Goal: Ask a question

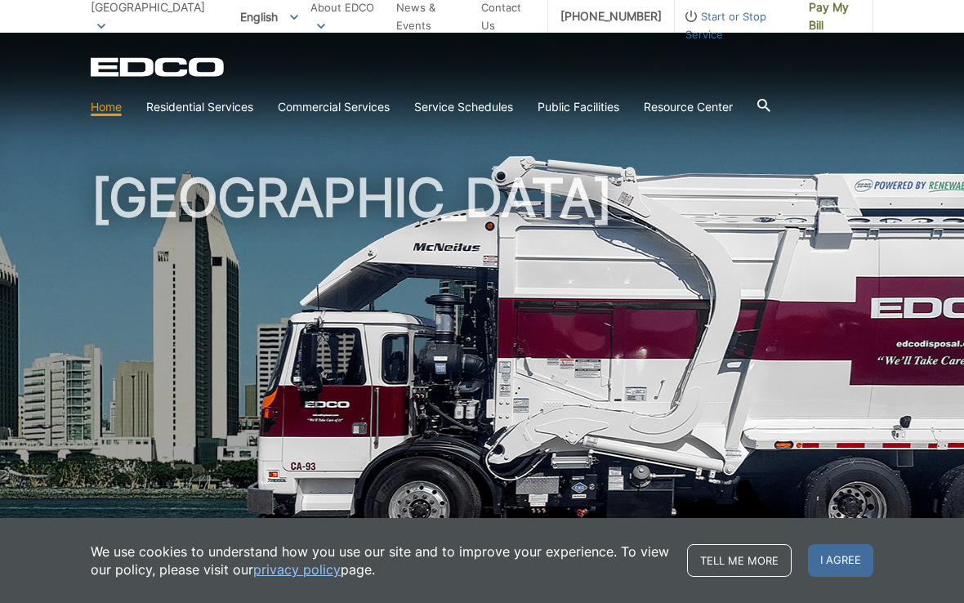
click at [0, 0] on link "Bulky Item Pickup" at bounding box center [0, 0] width 0 height 0
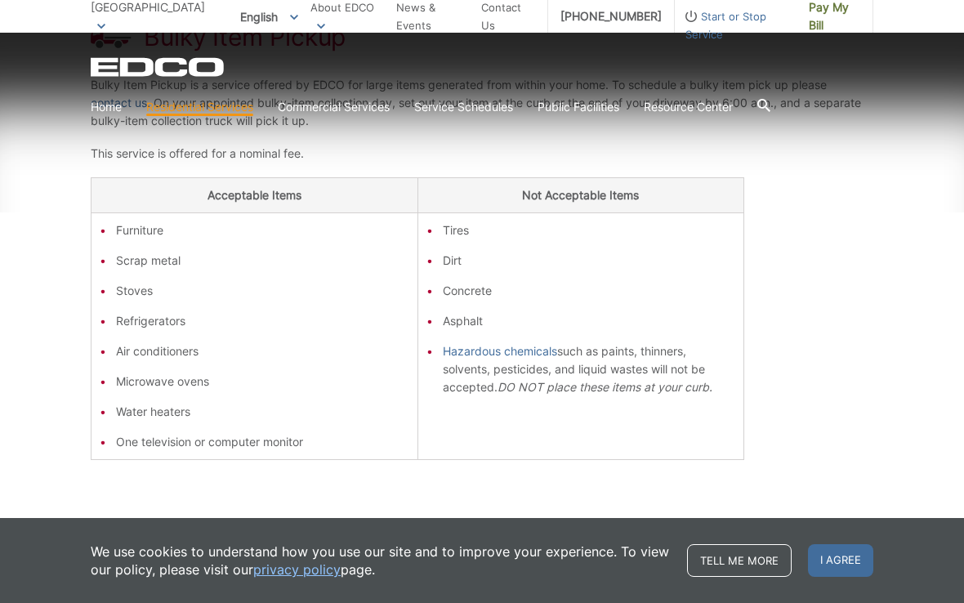
scroll to position [389, 0]
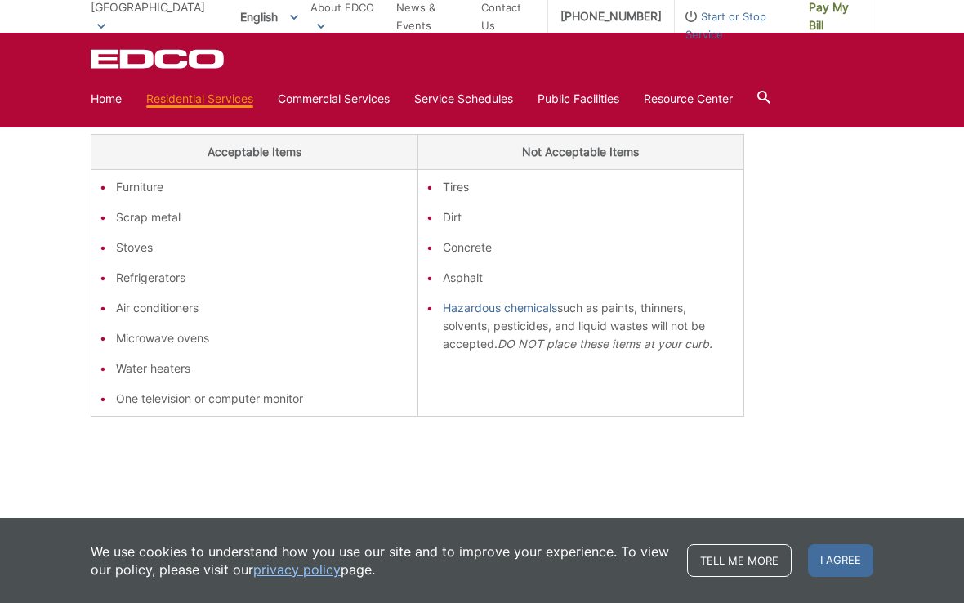
click at [863, 576] on span "I agree" at bounding box center [840, 560] width 65 height 33
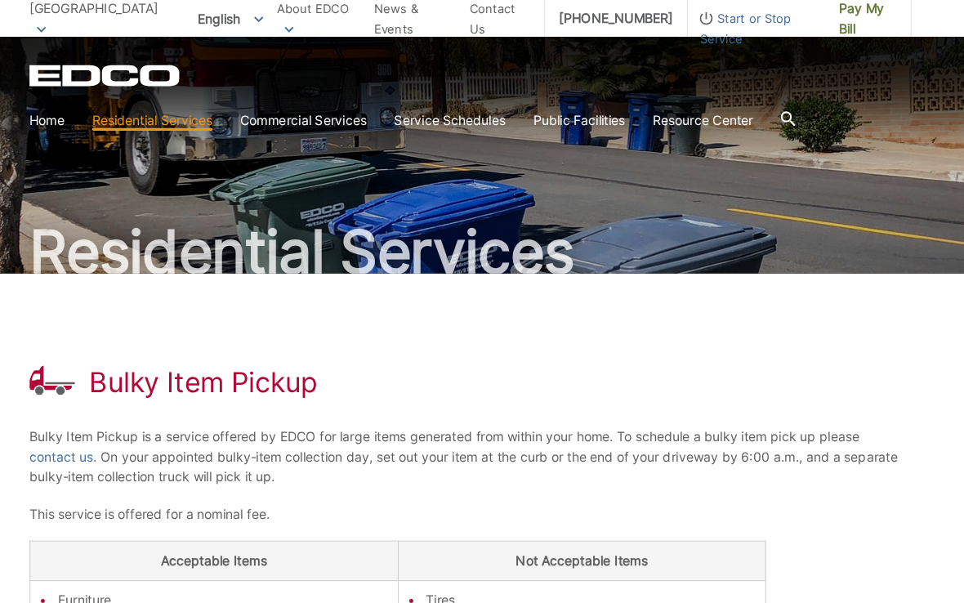
scroll to position [0, 0]
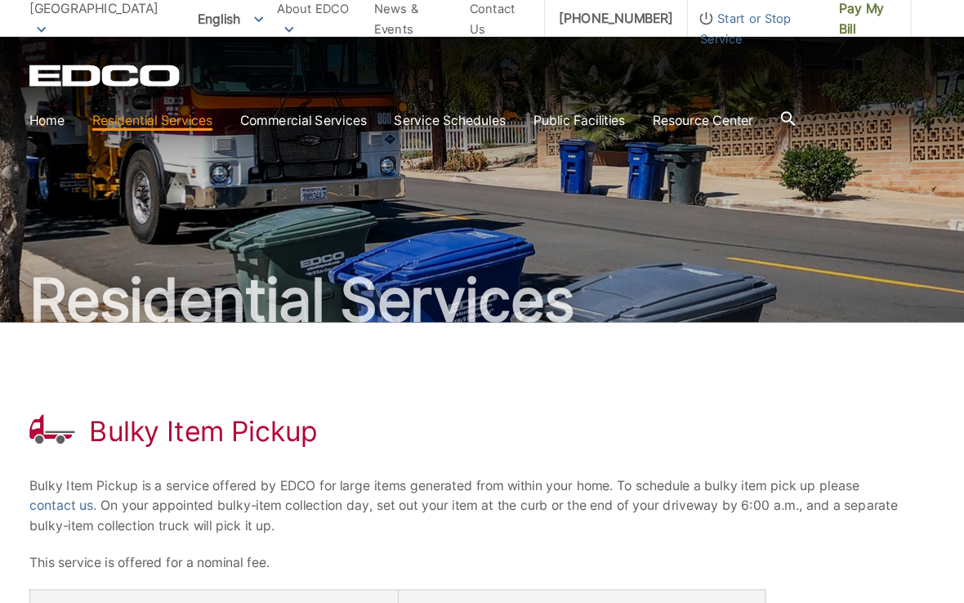
click at [757, 116] on div at bounding box center [763, 106] width 13 height 31
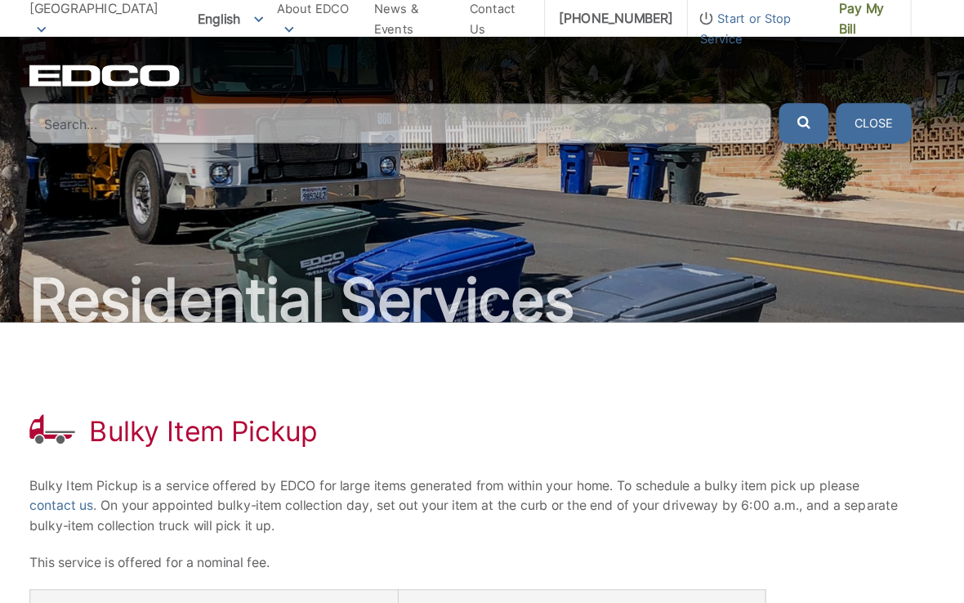
click at [415, 124] on input "Search" at bounding box center [420, 109] width 658 height 36
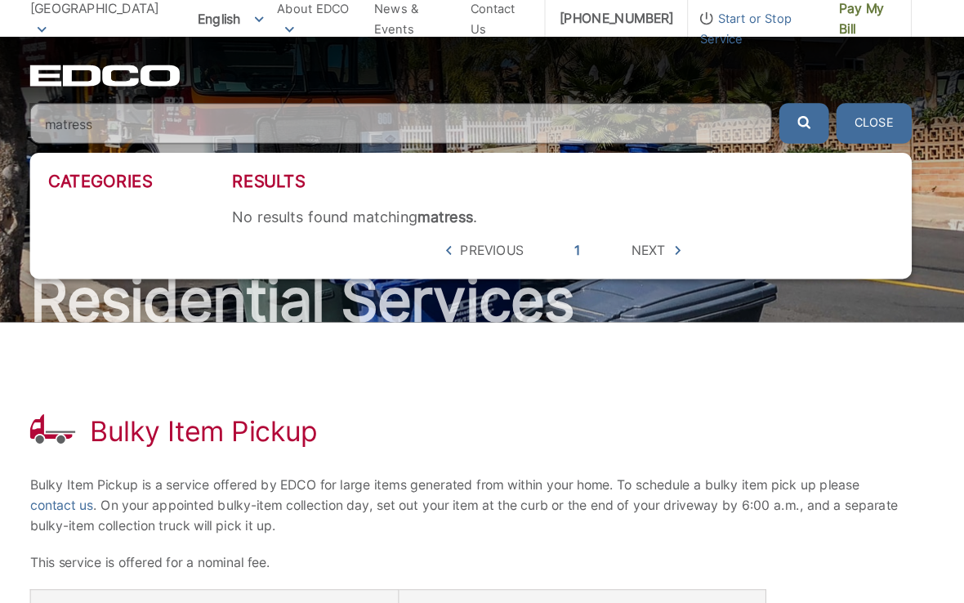
type input "matress"
click at [755, 109] on button "submit" at bounding box center [777, 109] width 44 height 36
click at [796, 414] on div "Bulky Item Pickup Bulky Item Pickup is a service offered by EDCO for large item…" at bounding box center [482, 596] width 782 height 621
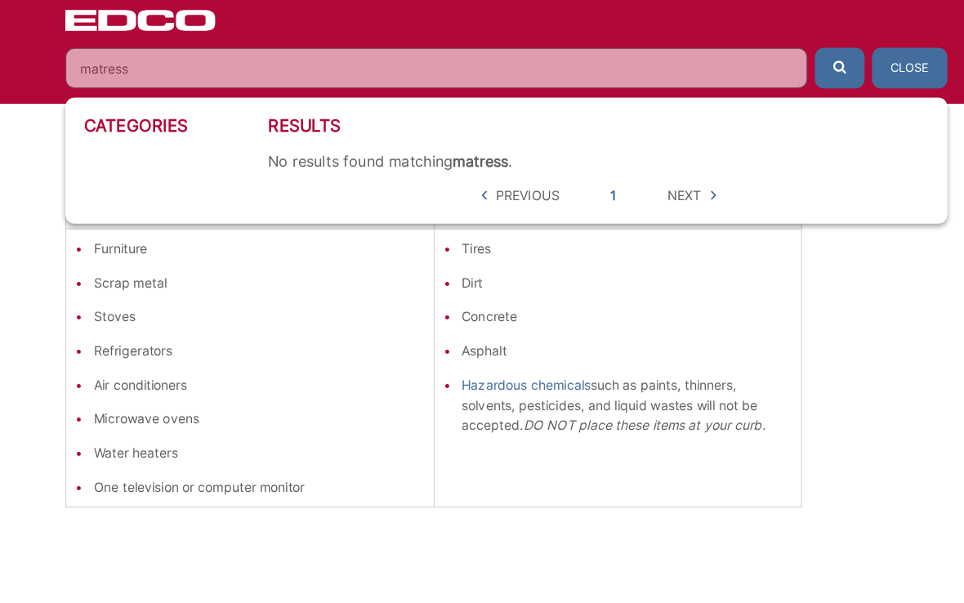
scroll to position [322, 0]
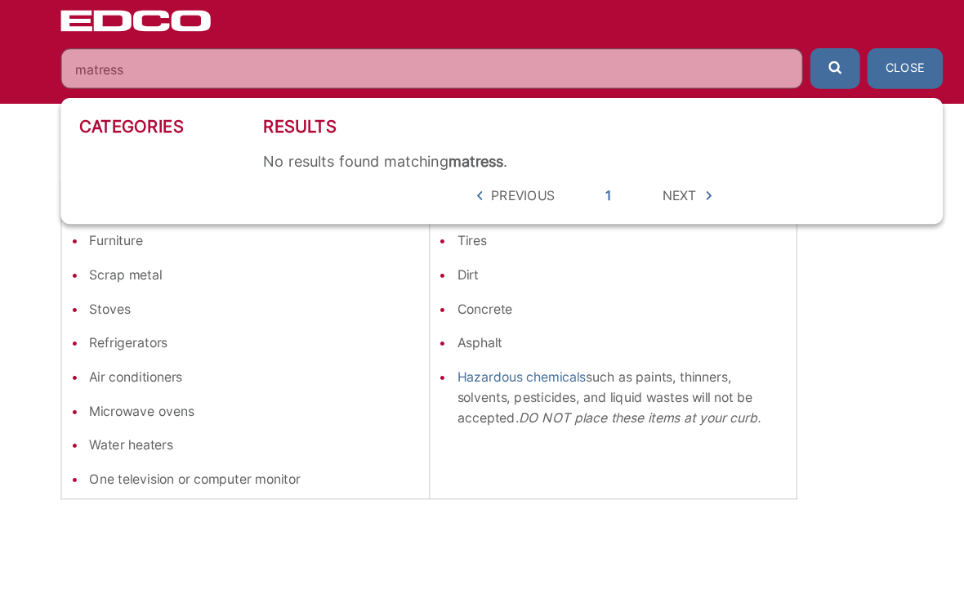
click at [821, 83] on button "Close" at bounding box center [839, 101] width 67 height 36
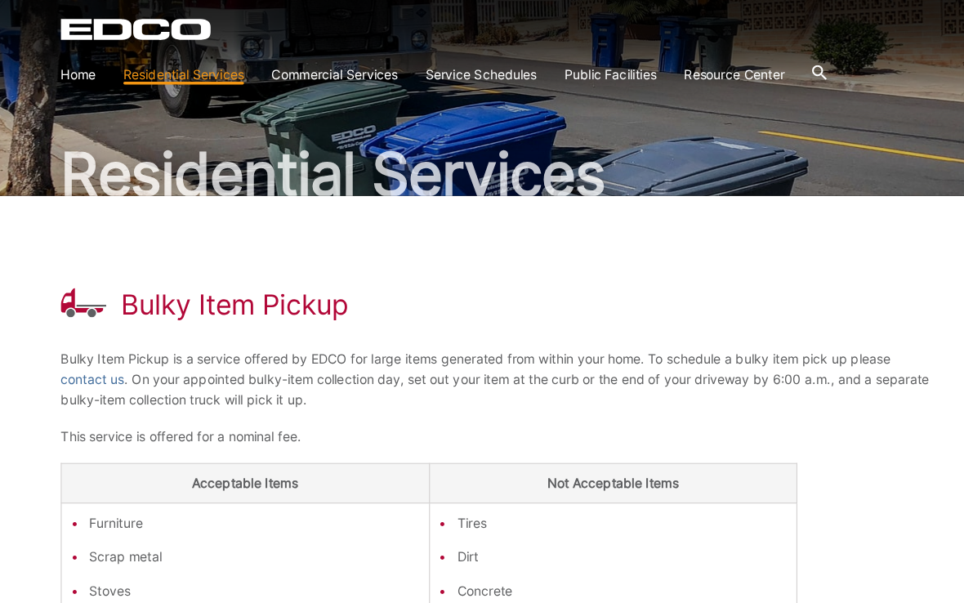
scroll to position [72, 0]
click at [91, 367] on link "contact us" at bounding box center [119, 376] width 56 height 18
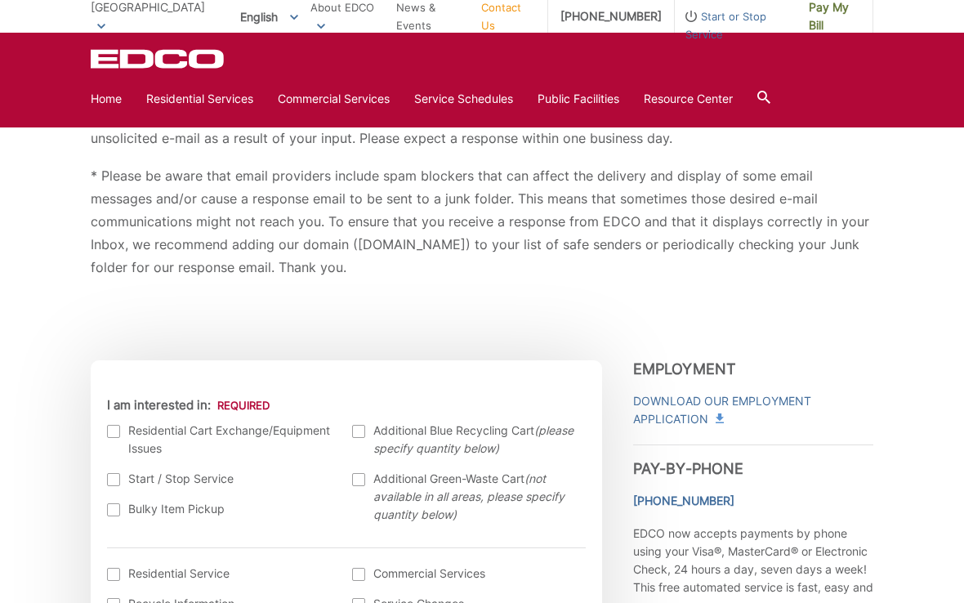
scroll to position [265, 0]
click at [115, 502] on label "Bulky Item Pickup" at bounding box center [221, 508] width 229 height 18
click at [0, 0] on input "Bulky Item Pickup" at bounding box center [0, 0] width 0 height 0
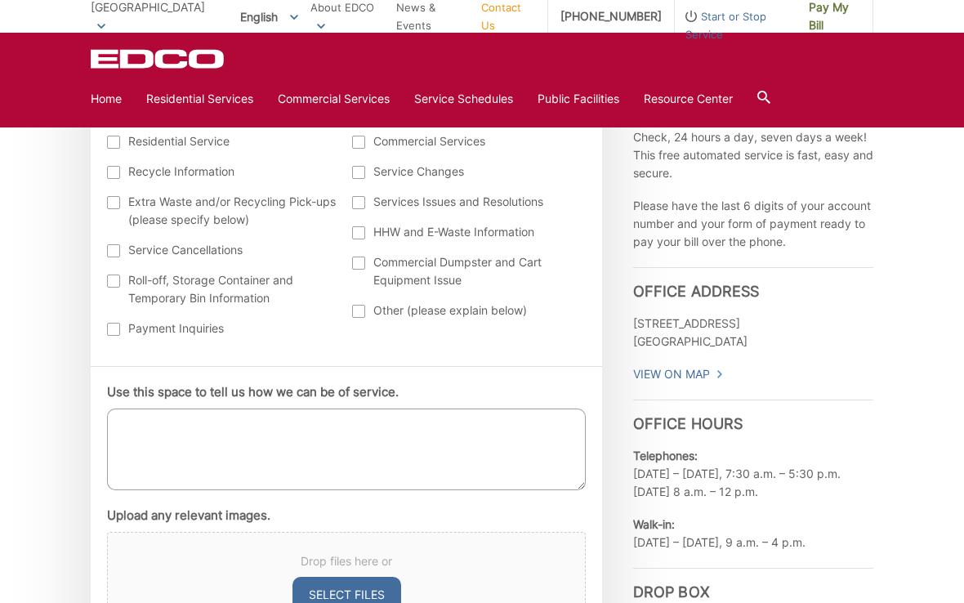
scroll to position [724, 0]
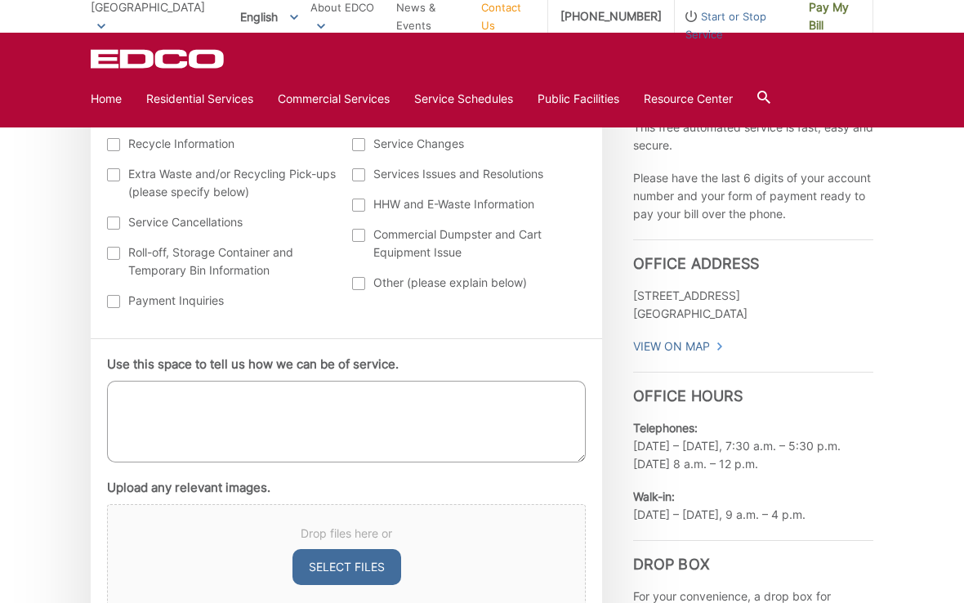
click at [167, 415] on textarea "Use this space to tell us how we can be of service." at bounding box center [346, 422] width 479 height 82
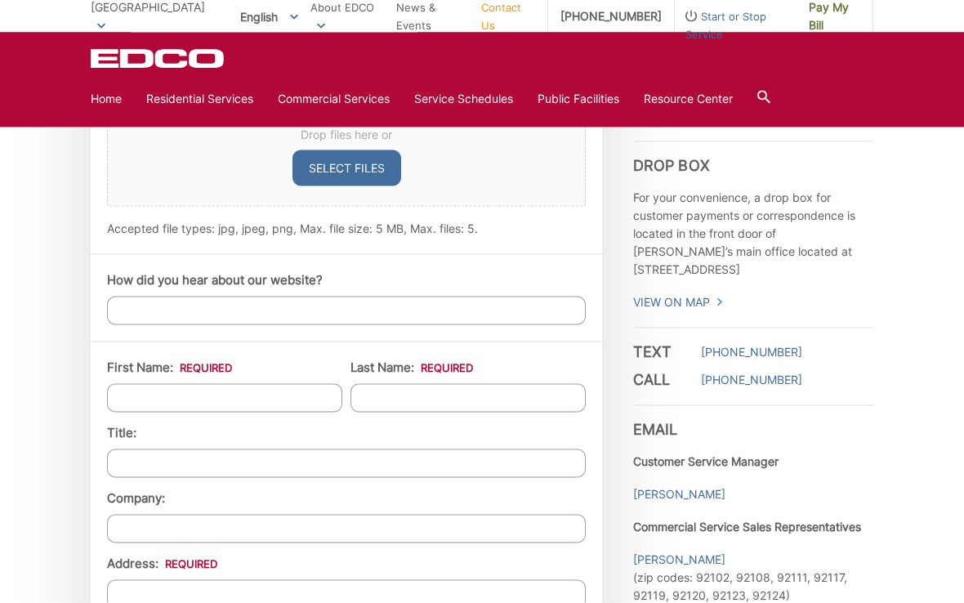
scroll to position [1124, 0]
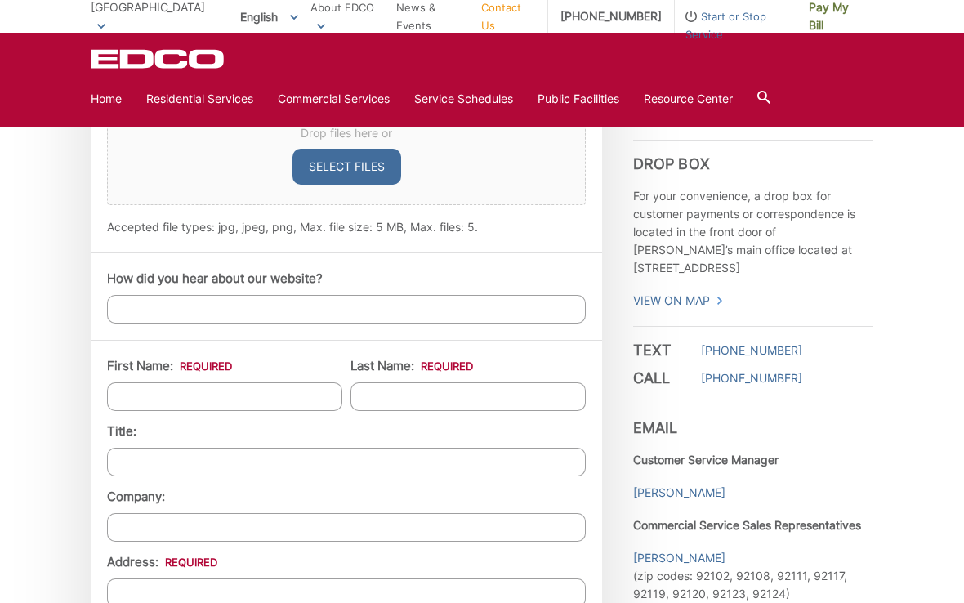
type textarea "Wondering if a king size mattress can be pick up using the bulk item pick up?"
click at [135, 396] on input "First Name: *" at bounding box center [224, 396] width 235 height 29
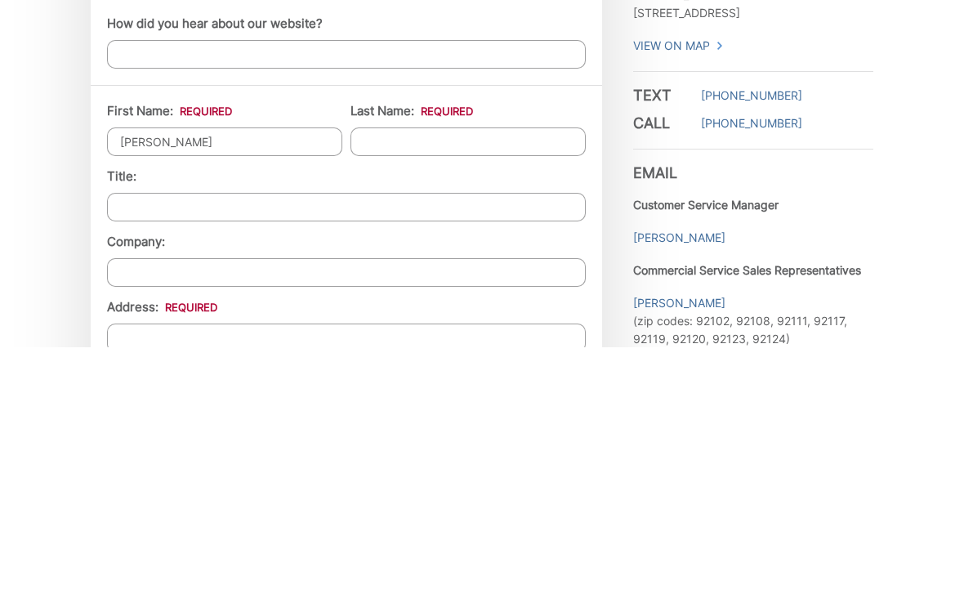
click at [528, 383] on input "Last Name: *" at bounding box center [467, 397] width 235 height 29
click at [294, 383] on input "Josph" at bounding box center [224, 397] width 235 height 29
type input "Joseph"
click at [535, 383] on input "Last Name: *" at bounding box center [467, 397] width 235 height 29
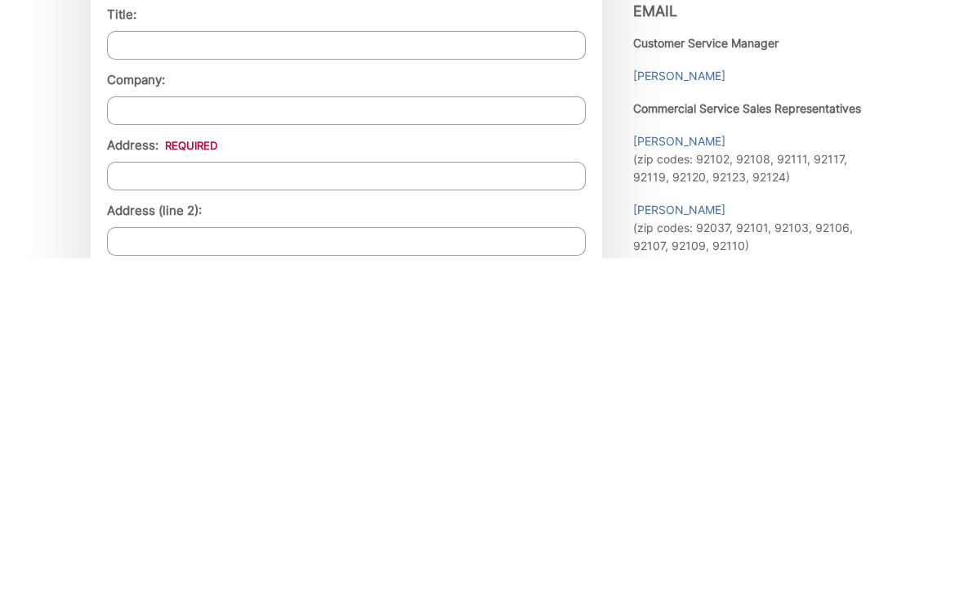
scroll to position [1198, 0]
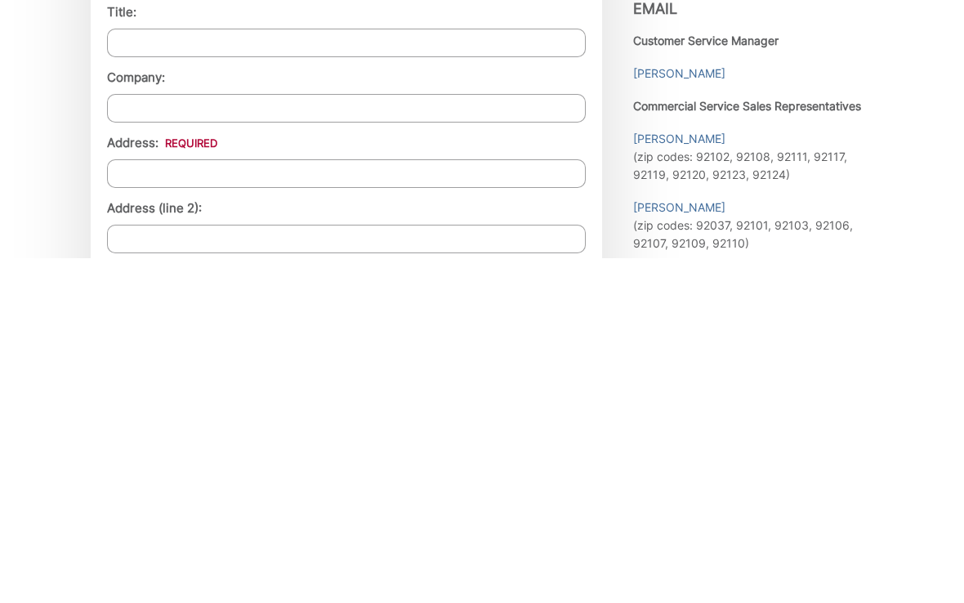
type input "Larocque"
click at [430, 504] on input "Address: *" at bounding box center [346, 518] width 479 height 29
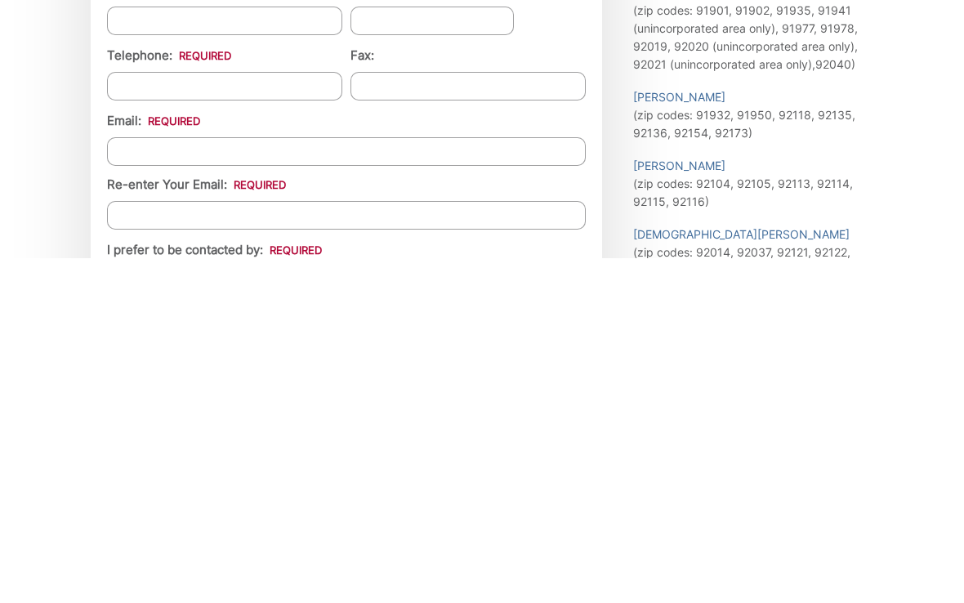
scroll to position [1499, 0]
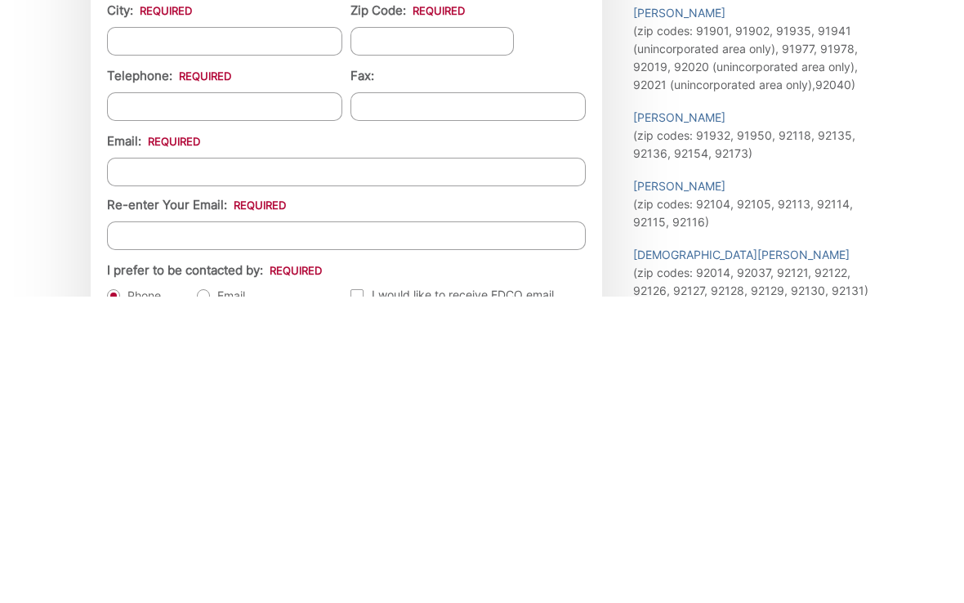
type input "28981 Old Hwy 80"
click at [304, 333] on input "City: *" at bounding box center [224, 347] width 235 height 29
type input "[GEOGRAPHIC_DATA]"
click at [458, 333] on input "Zip Code: *" at bounding box center [431, 347] width 163 height 29
type input "91962"
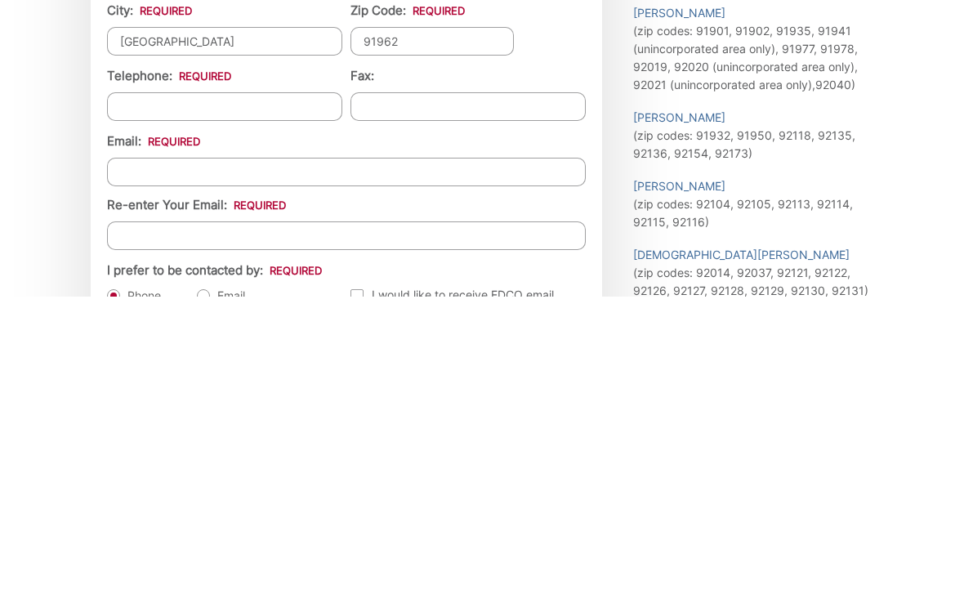
click at [279, 399] on input "Telephone: *" at bounding box center [224, 413] width 235 height 29
type input "(619) 928-2453"
click at [140, 464] on input "Email *" at bounding box center [346, 478] width 479 height 29
type input "larock1971@gmail.com"
click at [411, 528] on input "Re-enter Your Email:" at bounding box center [346, 542] width 479 height 29
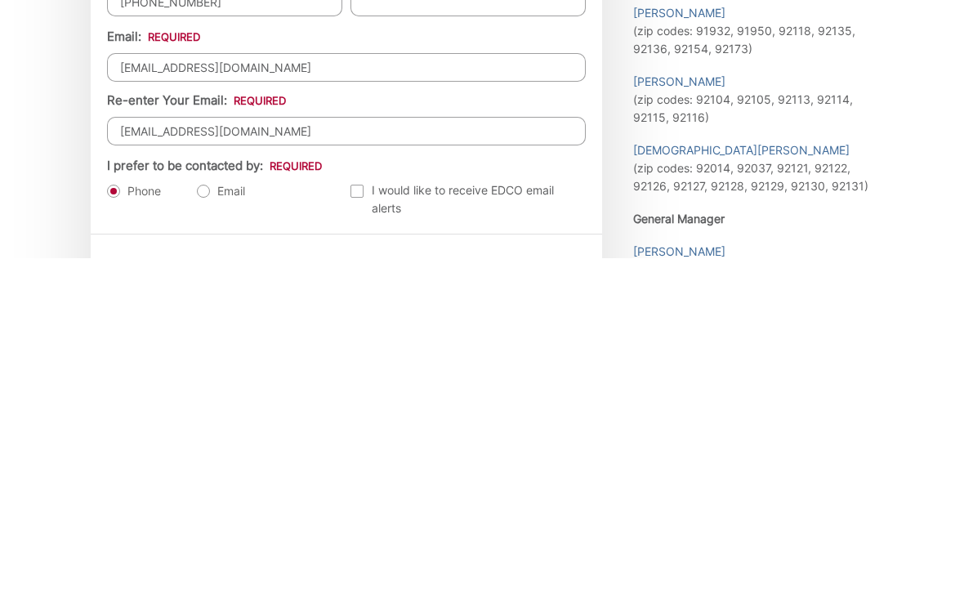
scroll to position [1911, 0]
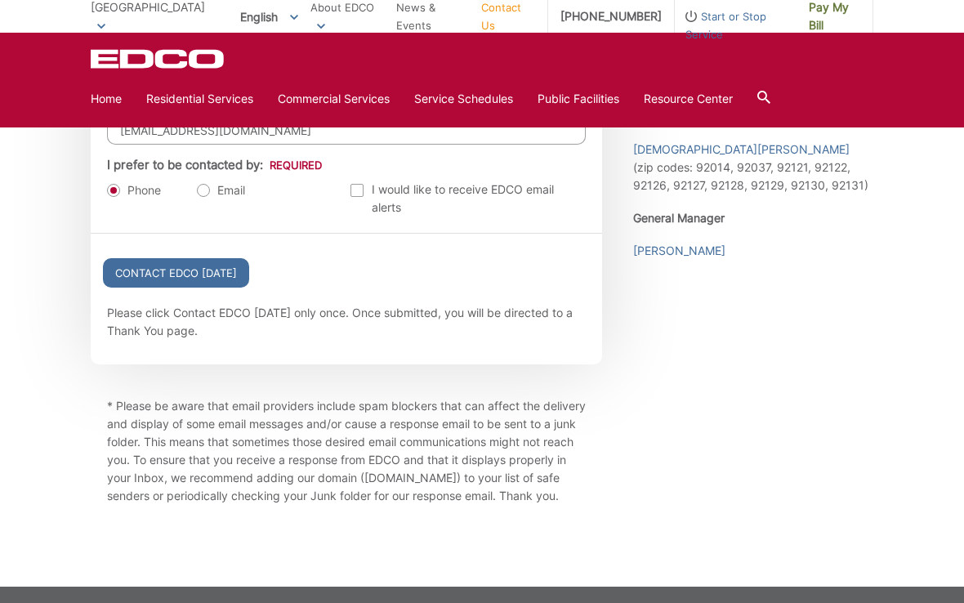
type input "larock1971@gmail.com"
click at [212, 198] on label "Email" at bounding box center [221, 190] width 48 height 16
radio input "true"
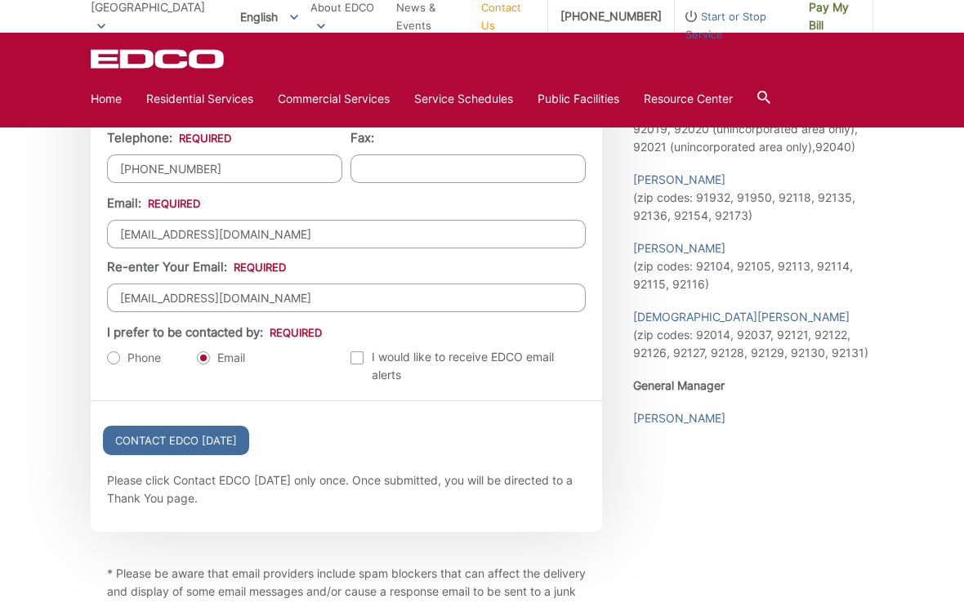
scroll to position [1745, 0]
click at [131, 450] on input "Contact EDCO Today" at bounding box center [176, 438] width 146 height 29
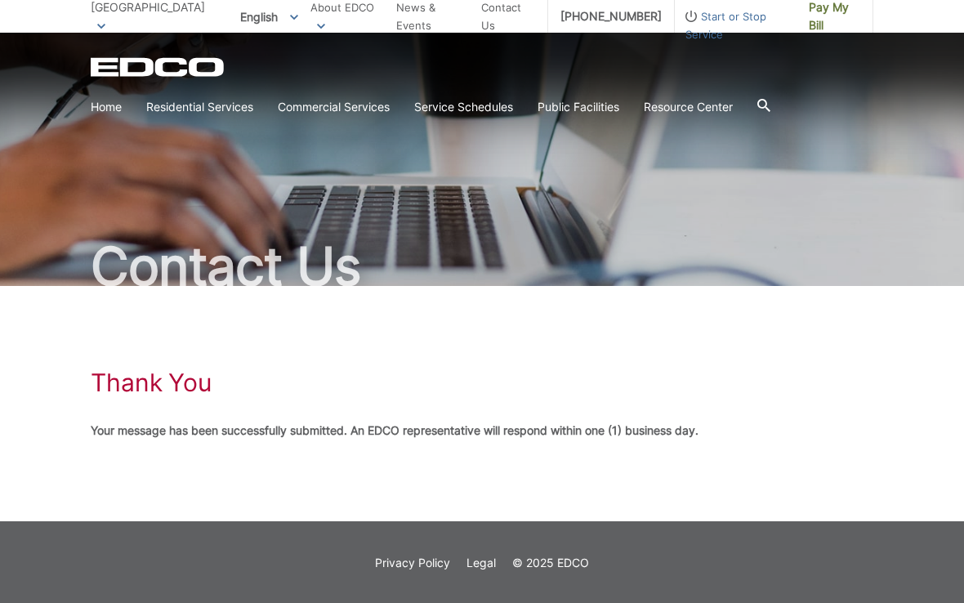
click at [0, 0] on link "Temporary Dumpster" at bounding box center [0, 0] width 0 height 0
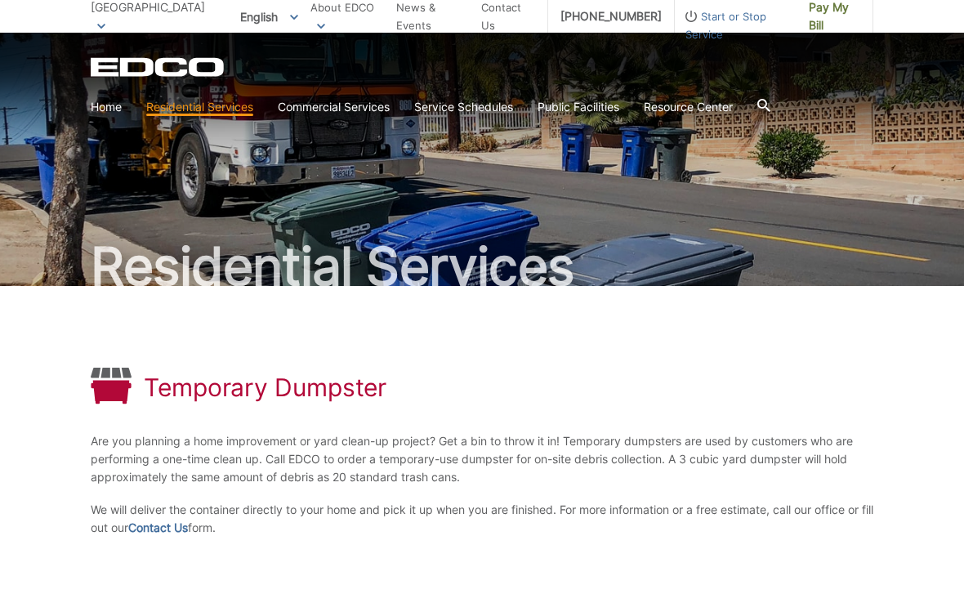
click at [0, 0] on link "Household Hazardous Waste" at bounding box center [0, 0] width 0 height 0
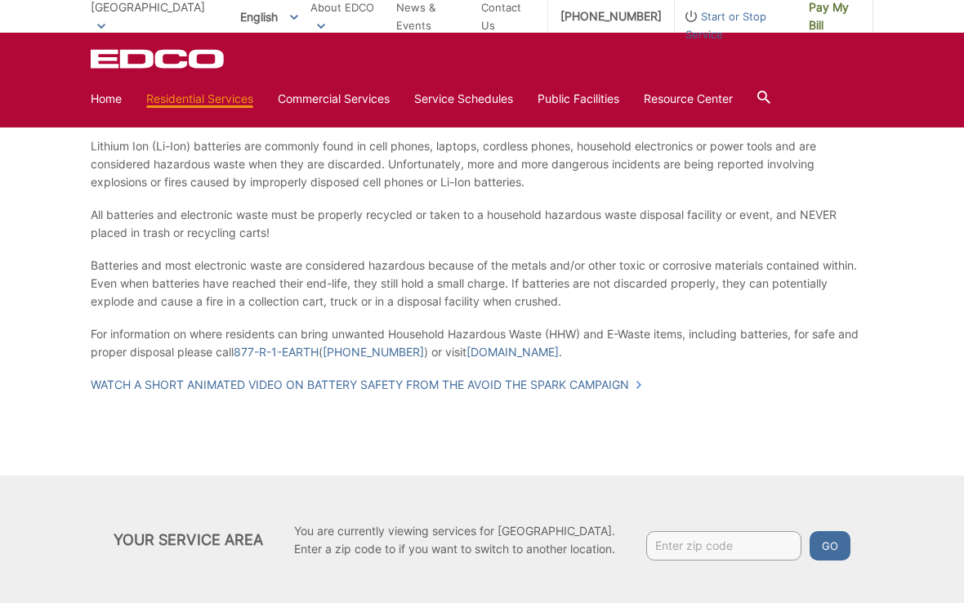
scroll to position [1089, 0]
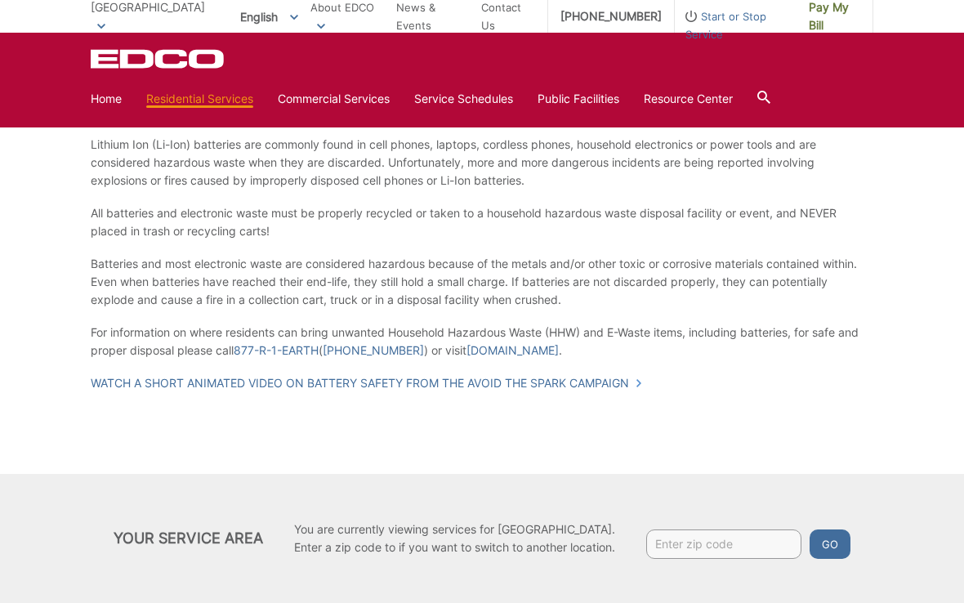
click at [519, 347] on link "[DOMAIN_NAME]" at bounding box center [512, 350] width 92 height 18
